Goal: Task Accomplishment & Management: Manage account settings

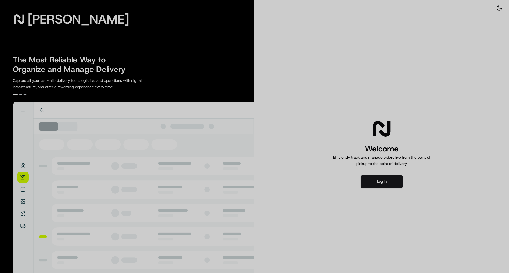
click at [368, 186] on div at bounding box center [254, 136] width 509 height 273
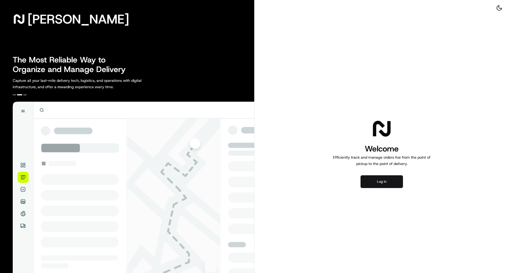
click at [379, 180] on button "Log in" at bounding box center [382, 182] width 42 height 13
